Goal: Find specific page/section

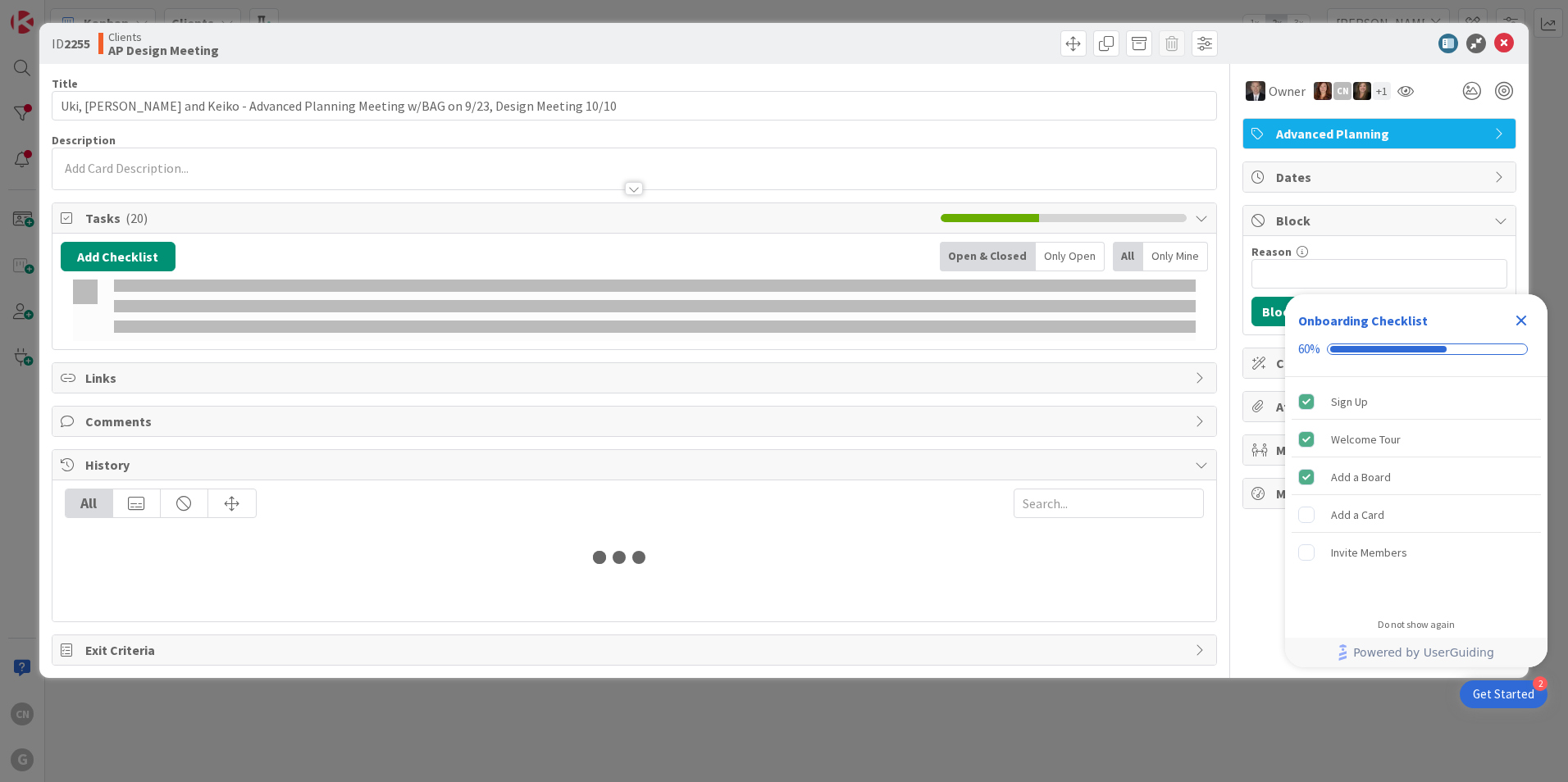
type input "[PERSON_NAME]"
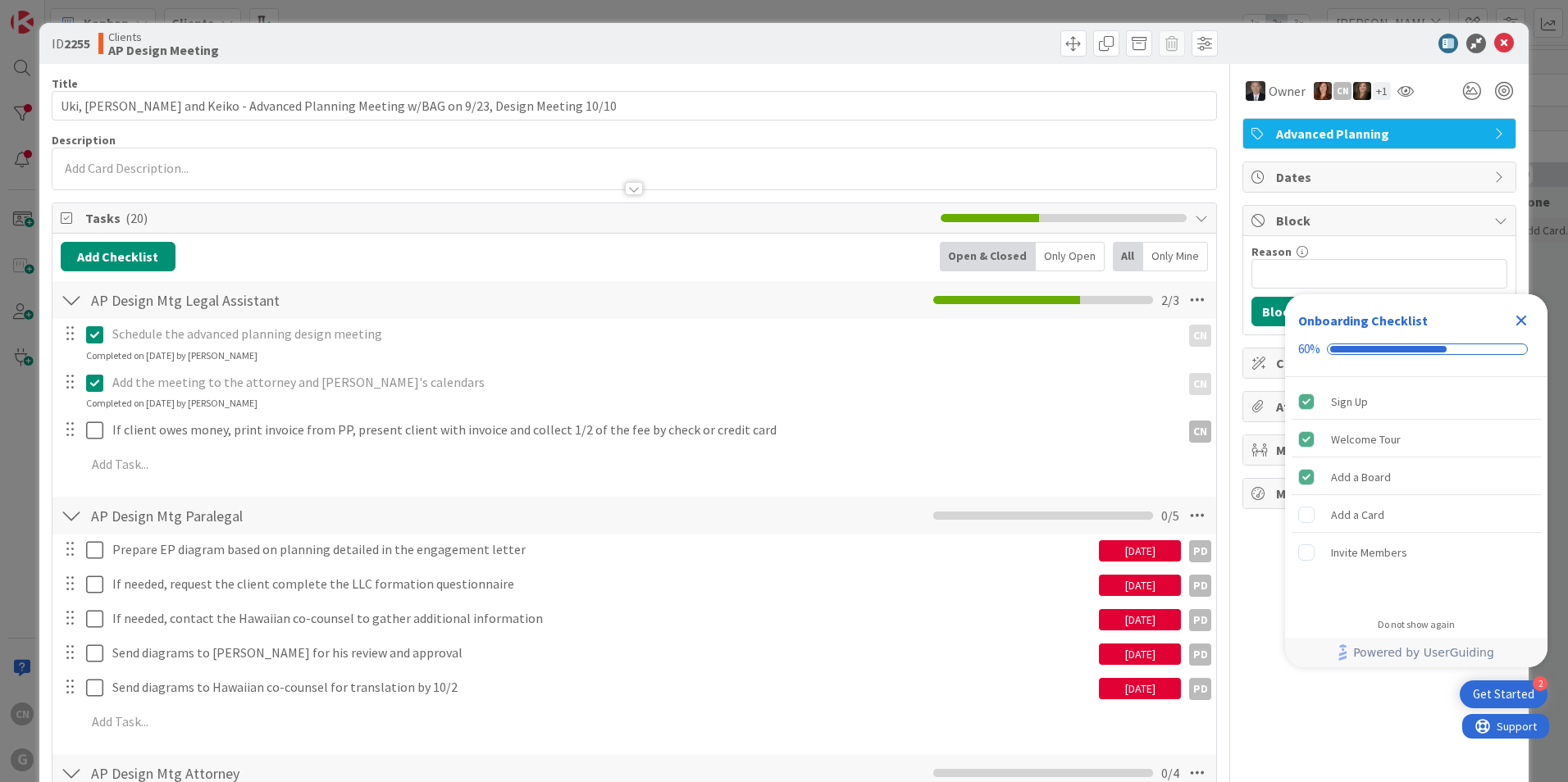
click at [1522, 322] on icon "Close Checklist" at bounding box center [1522, 320] width 11 height 11
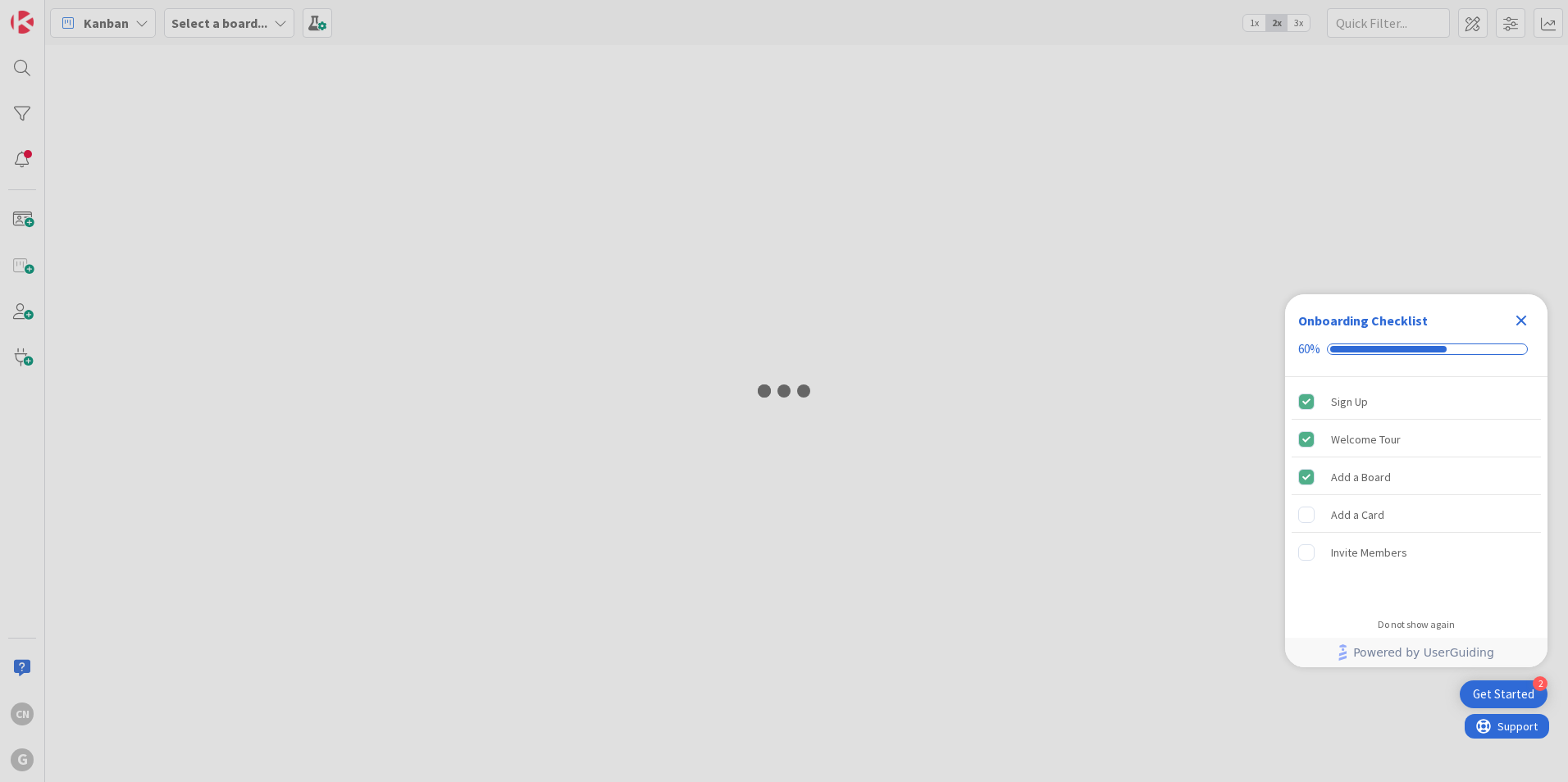
type input "[PERSON_NAME]"
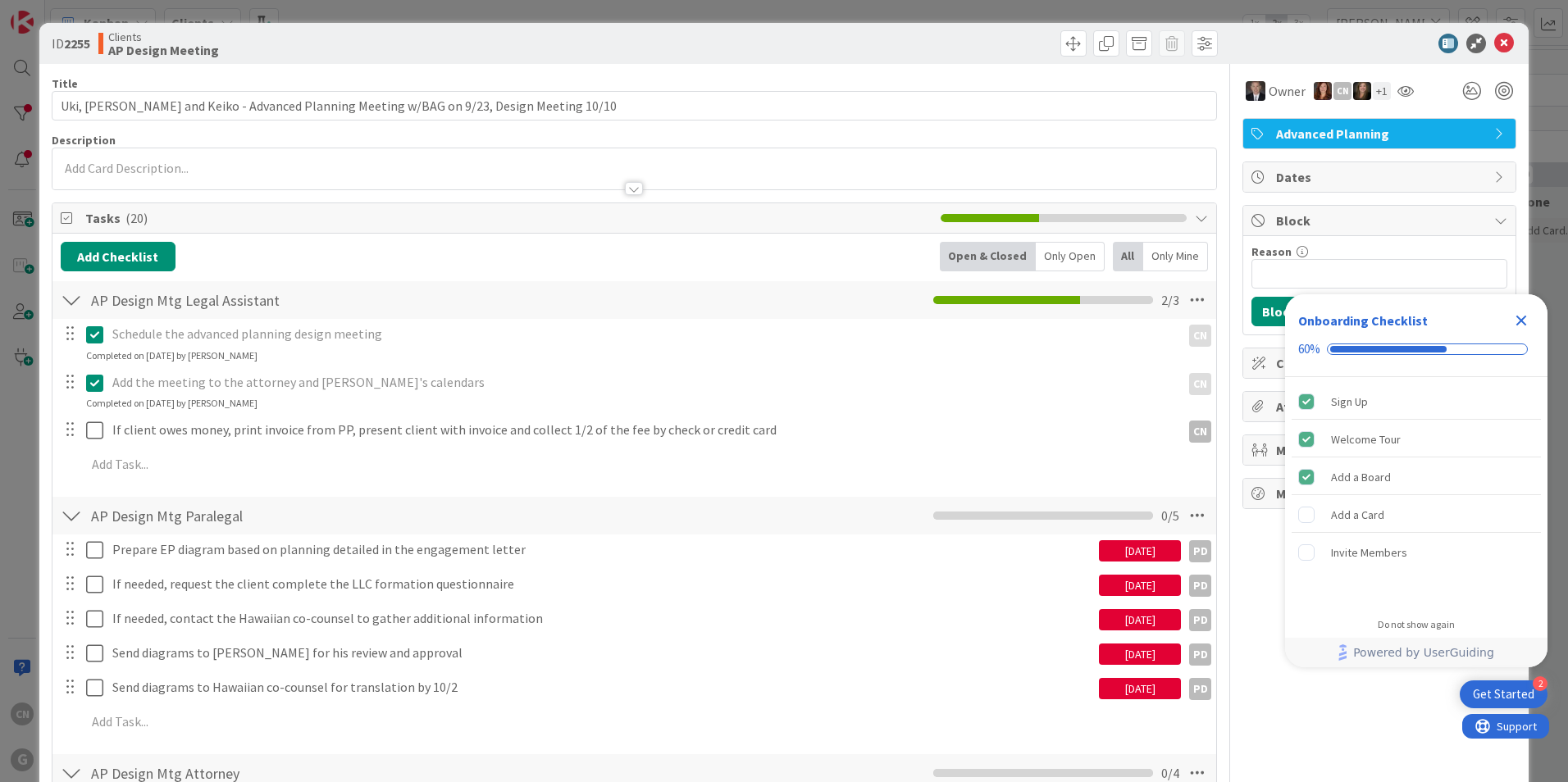
click at [1522, 322] on icon "Close Checklist" at bounding box center [1522, 320] width 11 height 11
